Goal: Navigation & Orientation: Find specific page/section

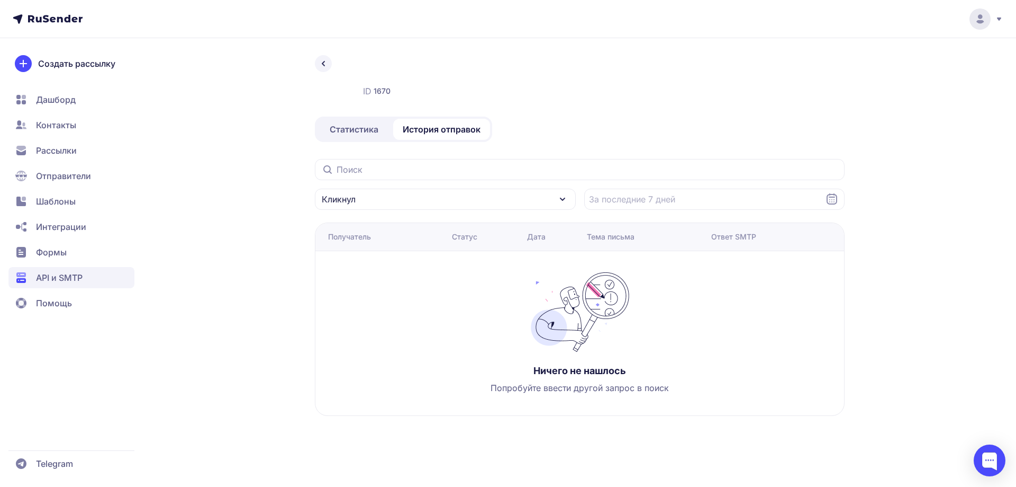
click at [56, 274] on span "API и SMTP" at bounding box center [59, 277] width 47 height 13
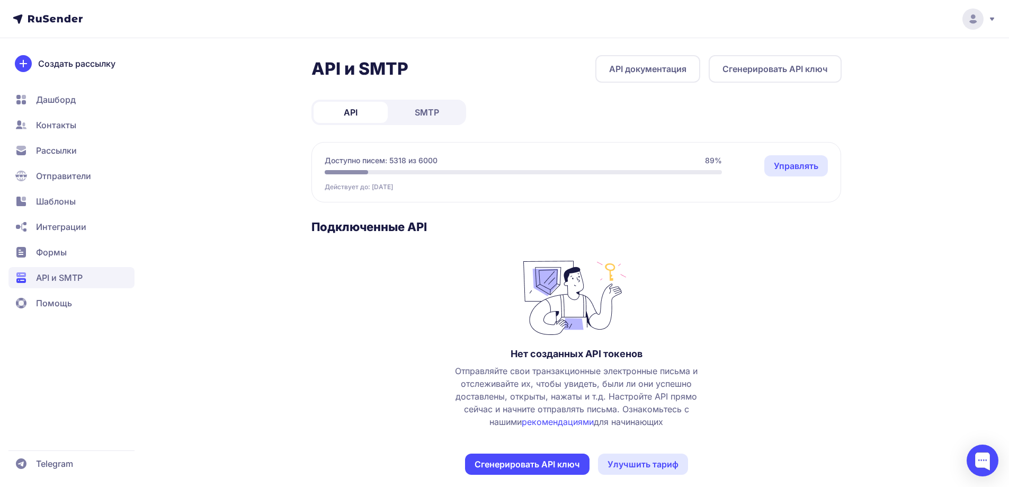
click at [428, 112] on span "SMTP" at bounding box center [427, 112] width 24 height 13
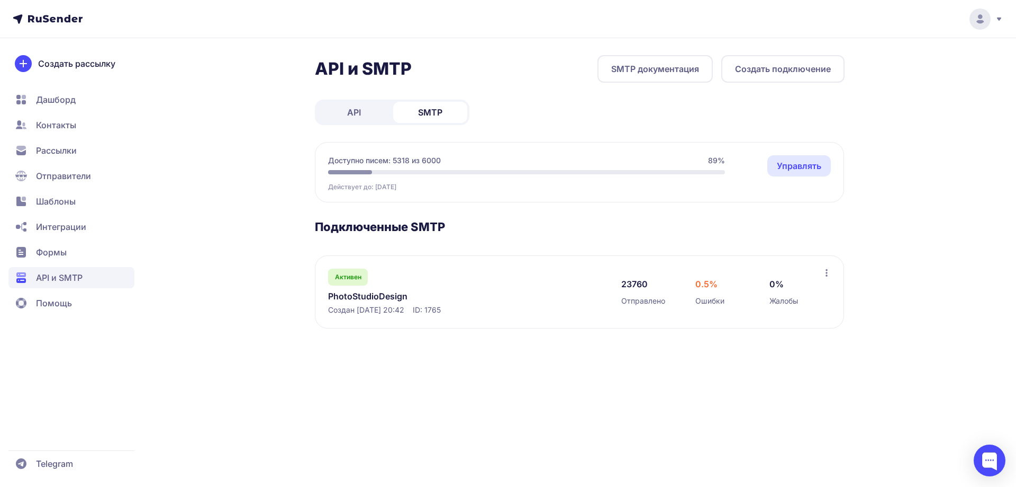
click at [357, 292] on link "PhotoStudioDesign" at bounding box center [436, 296] width 217 height 13
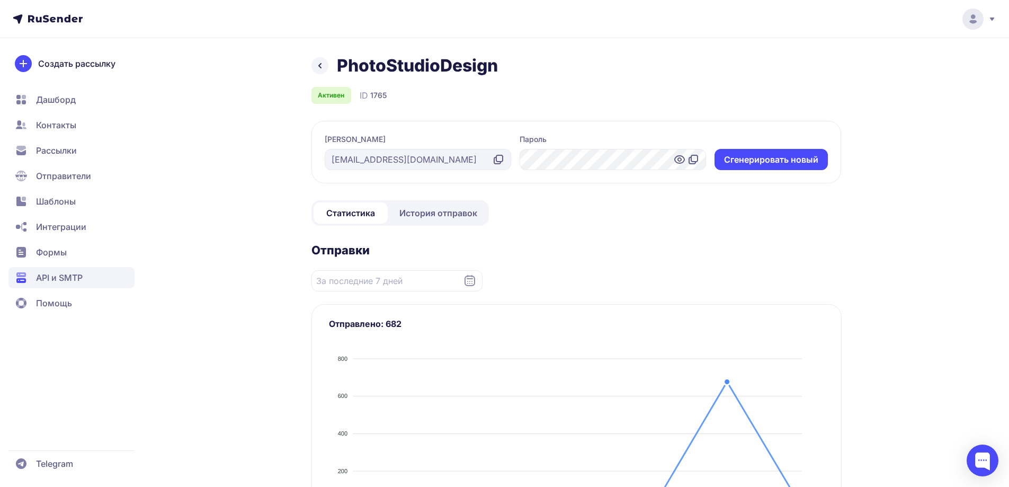
click at [419, 219] on link "История отправок" at bounding box center [438, 212] width 97 height 21
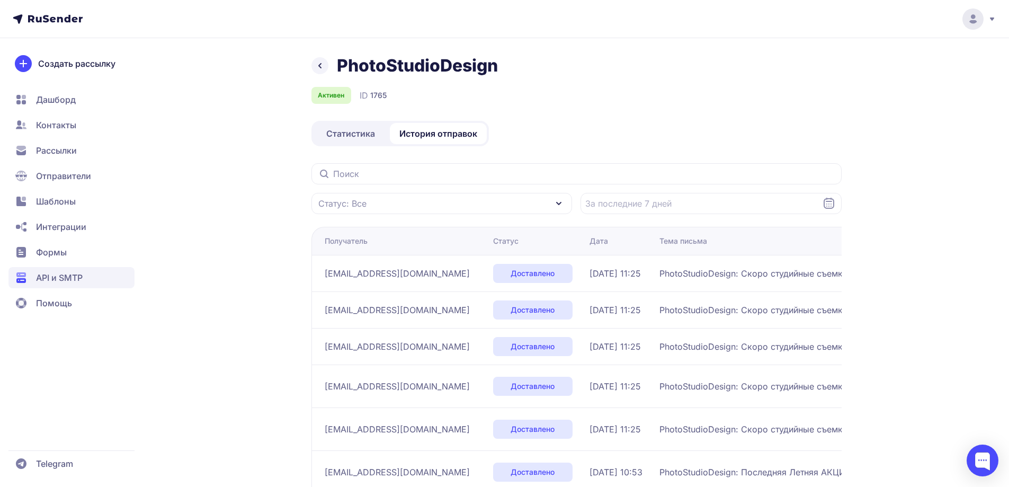
click at [318, 67] on icon at bounding box center [319, 65] width 13 height 13
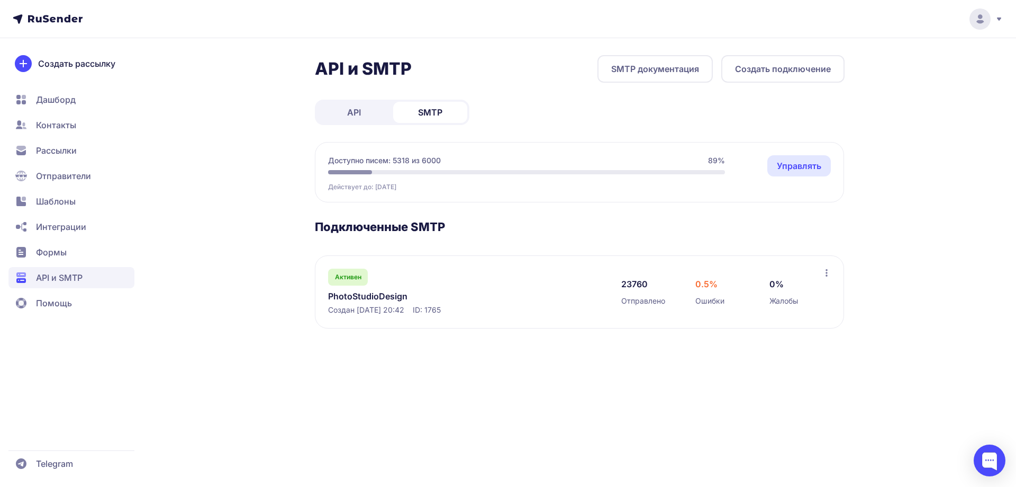
click at [357, 295] on link "PhotoStudioDesign" at bounding box center [436, 296] width 217 height 13
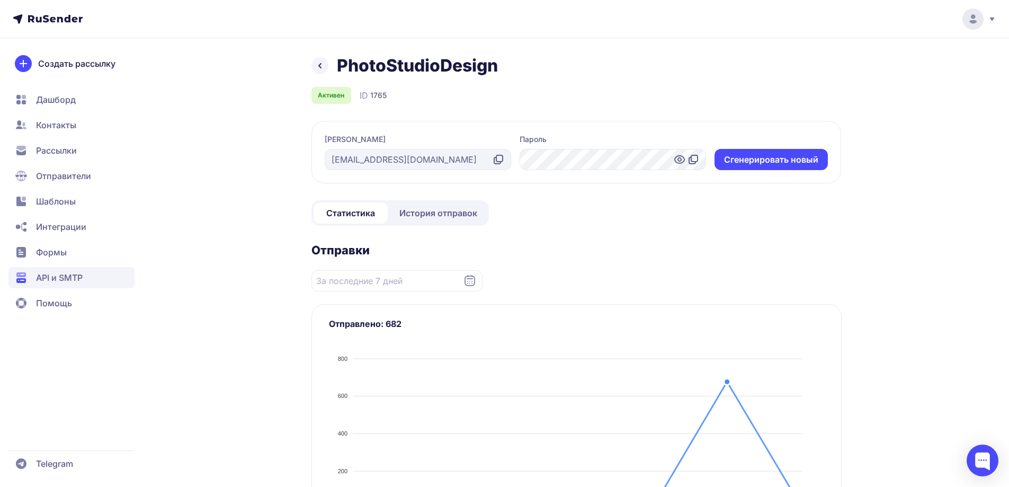
click at [424, 218] on span "История отправок" at bounding box center [438, 212] width 78 height 13
